Goal: Task Accomplishment & Management: Use online tool/utility

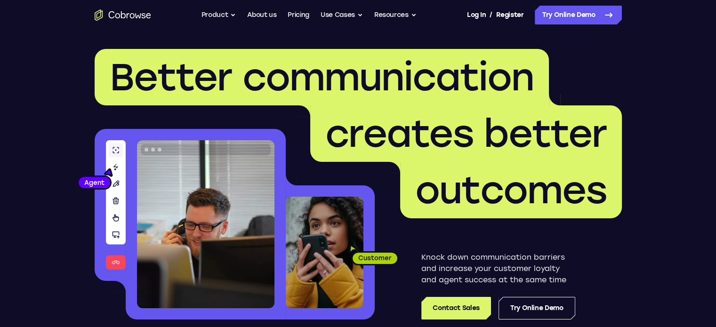
scroll to position [87, 0]
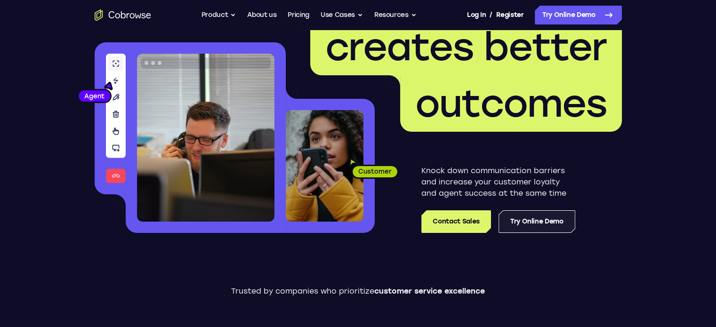
click at [538, 230] on link "Try Online Demo" at bounding box center [536, 221] width 77 height 23
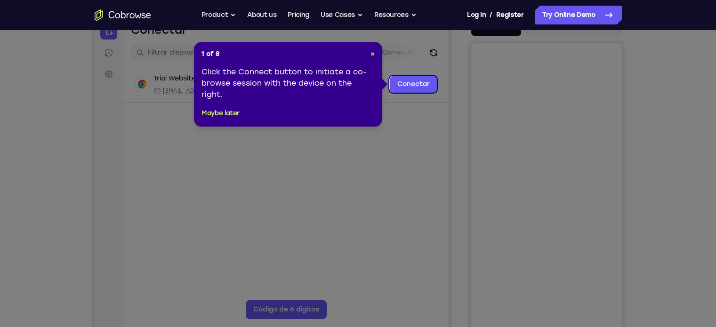
scroll to position [61, 0]
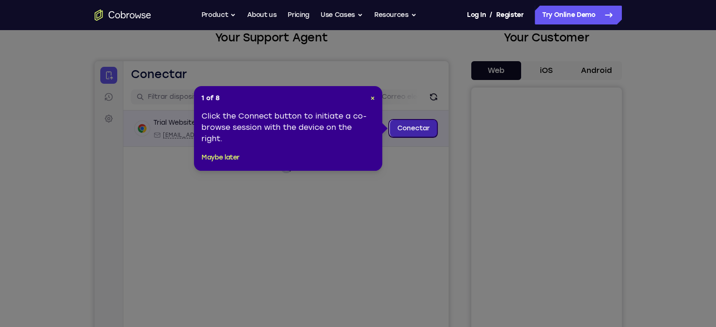
click at [423, 124] on link "Conectar" at bounding box center [413, 128] width 48 height 17
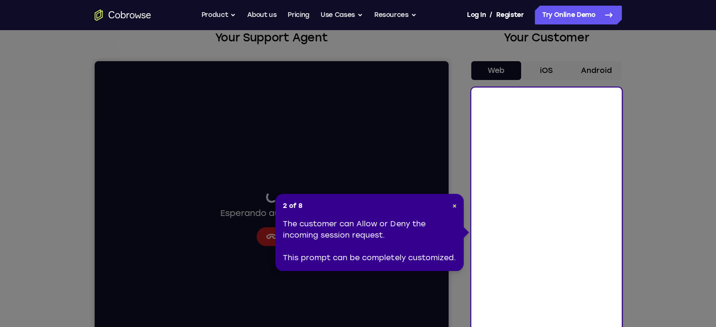
click at [458, 204] on div "2 of 8 × The customer can Allow or Deny the incoming session request. This prom…" at bounding box center [369, 232] width 188 height 77
drag, startPoint x: 450, startPoint y: 205, endPoint x: 457, endPoint y: 205, distance: 7.5
click at [457, 205] on div "2 of 8 × The customer can Allow or Deny the incoming session request. This prom…" at bounding box center [369, 232] width 188 height 77
click at [452, 205] on span "×" at bounding box center [454, 206] width 4 height 8
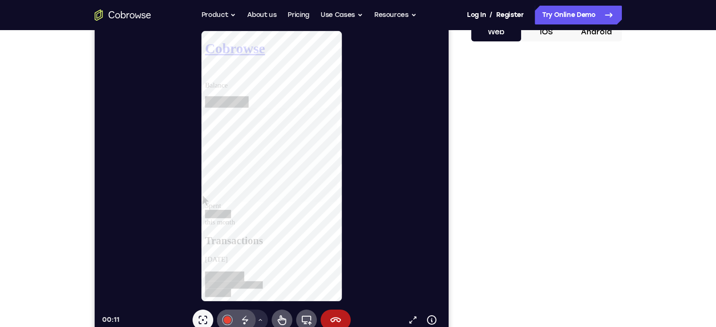
scroll to position [99, 0]
click at [277, 320] on icon at bounding box center [281, 320] width 11 height 11
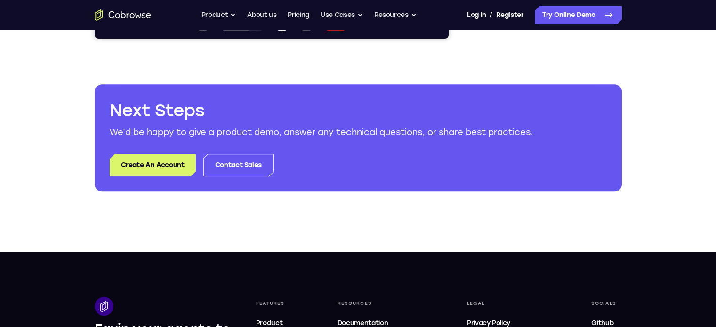
scroll to position [400, 0]
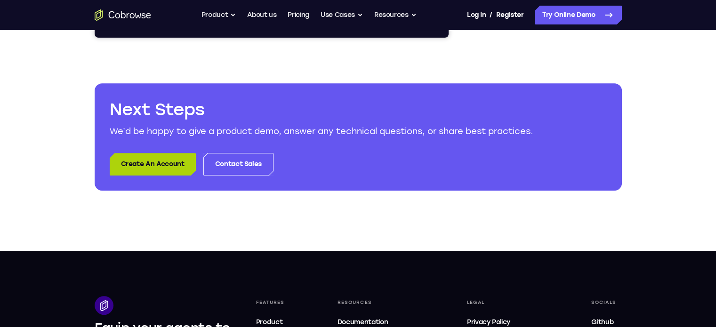
click at [171, 159] on link "Create An Account" at bounding box center [153, 164] width 86 height 23
